Goal: Transaction & Acquisition: Purchase product/service

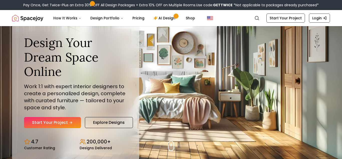
click at [62, 120] on link "Start Your Project" at bounding box center [52, 122] width 57 height 11
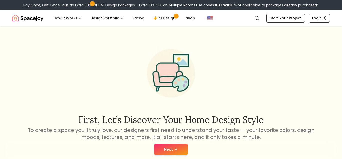
drag, startPoint x: 171, startPoint y: 145, endPoint x: 176, endPoint y: 133, distance: 13.6
click at [172, 143] on div "Next" at bounding box center [171, 149] width 334 height 19
click at [174, 146] on button "Next" at bounding box center [171, 149] width 34 height 11
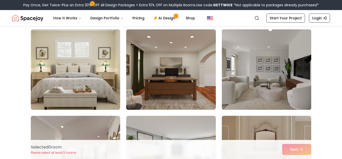
scroll to position [298, 0]
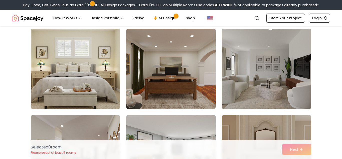
click at [257, 84] on img at bounding box center [267, 69] width 94 height 84
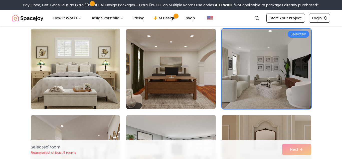
click at [295, 146] on div "Selected 1 room Please select at least 5 rooms Next" at bounding box center [171, 149] width 289 height 19
click at [300, 151] on div "Selected 1 room Please select at least 5 rooms Next" at bounding box center [171, 149] width 289 height 19
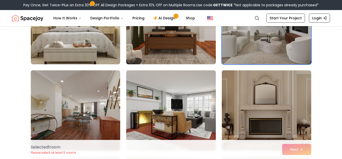
scroll to position [347, 0]
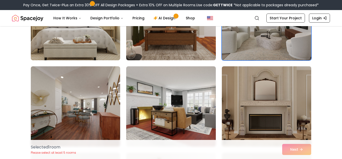
click at [251, 110] on img at bounding box center [267, 106] width 94 height 84
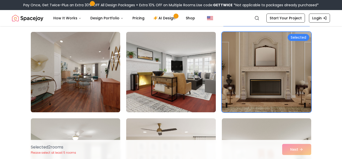
scroll to position [385, 0]
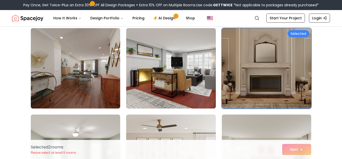
click at [97, 75] on img at bounding box center [76, 68] width 94 height 84
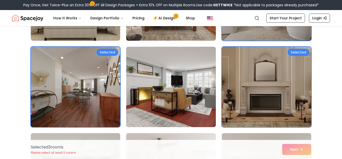
scroll to position [365, 0]
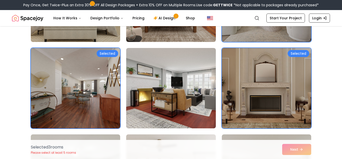
click at [294, 148] on div "Selected 3 room s Please select at least 5 rooms Next" at bounding box center [171, 149] width 289 height 19
click at [221, 154] on div "Selected 3 room s Please select at least 5 rooms Next" at bounding box center [171, 149] width 289 height 19
click at [295, 18] on link "Start Your Project" at bounding box center [286, 18] width 39 height 9
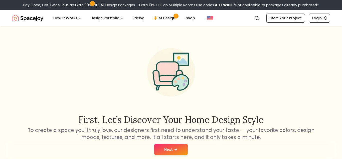
click at [176, 152] on button "Next" at bounding box center [171, 149] width 34 height 11
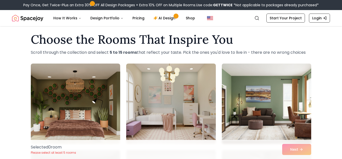
scroll to position [5, 0]
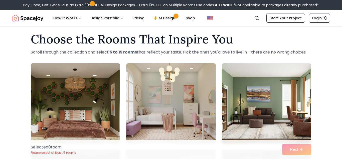
click at [89, 112] on img at bounding box center [76, 103] width 94 height 84
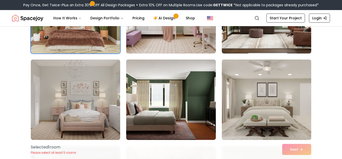
click at [248, 91] on img at bounding box center [267, 99] width 94 height 84
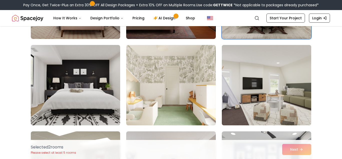
click at [254, 88] on img at bounding box center [267, 85] width 94 height 84
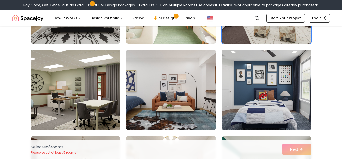
scroll to position [281, 0]
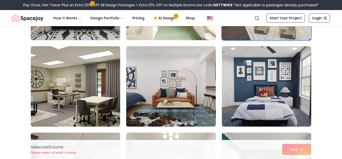
click at [102, 76] on img at bounding box center [76, 86] width 94 height 84
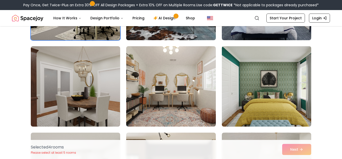
click at [289, 76] on img at bounding box center [267, 86] width 94 height 84
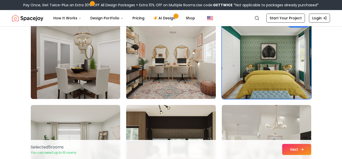
click at [298, 149] on button "Next" at bounding box center [296, 149] width 29 height 11
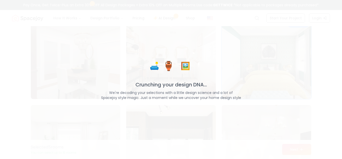
scroll to position [394, 0]
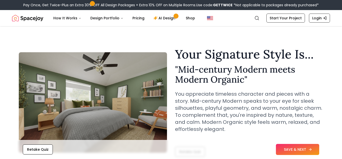
click at [298, 149] on button "SAVE & NEXT" at bounding box center [297, 149] width 43 height 11
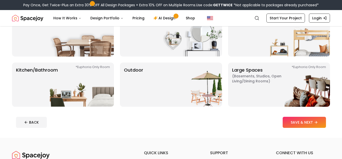
scroll to position [67, 0]
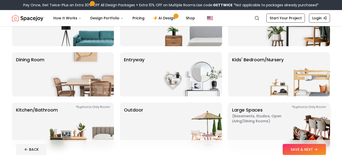
click at [240, 121] on span "( Basements, Studios, Open living/dining rooms )" at bounding box center [263, 118] width 63 height 10
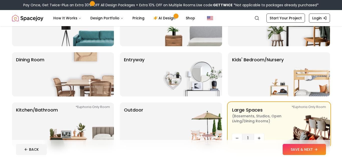
drag, startPoint x: 298, startPoint y: 148, endPoint x: 295, endPoint y: 145, distance: 5.0
click at [298, 148] on button "SAVE & NEXT" at bounding box center [304, 149] width 43 height 11
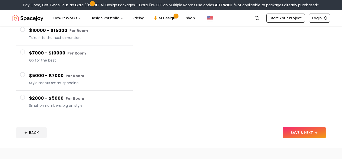
scroll to position [79, 0]
